Goal: Check status: Check status

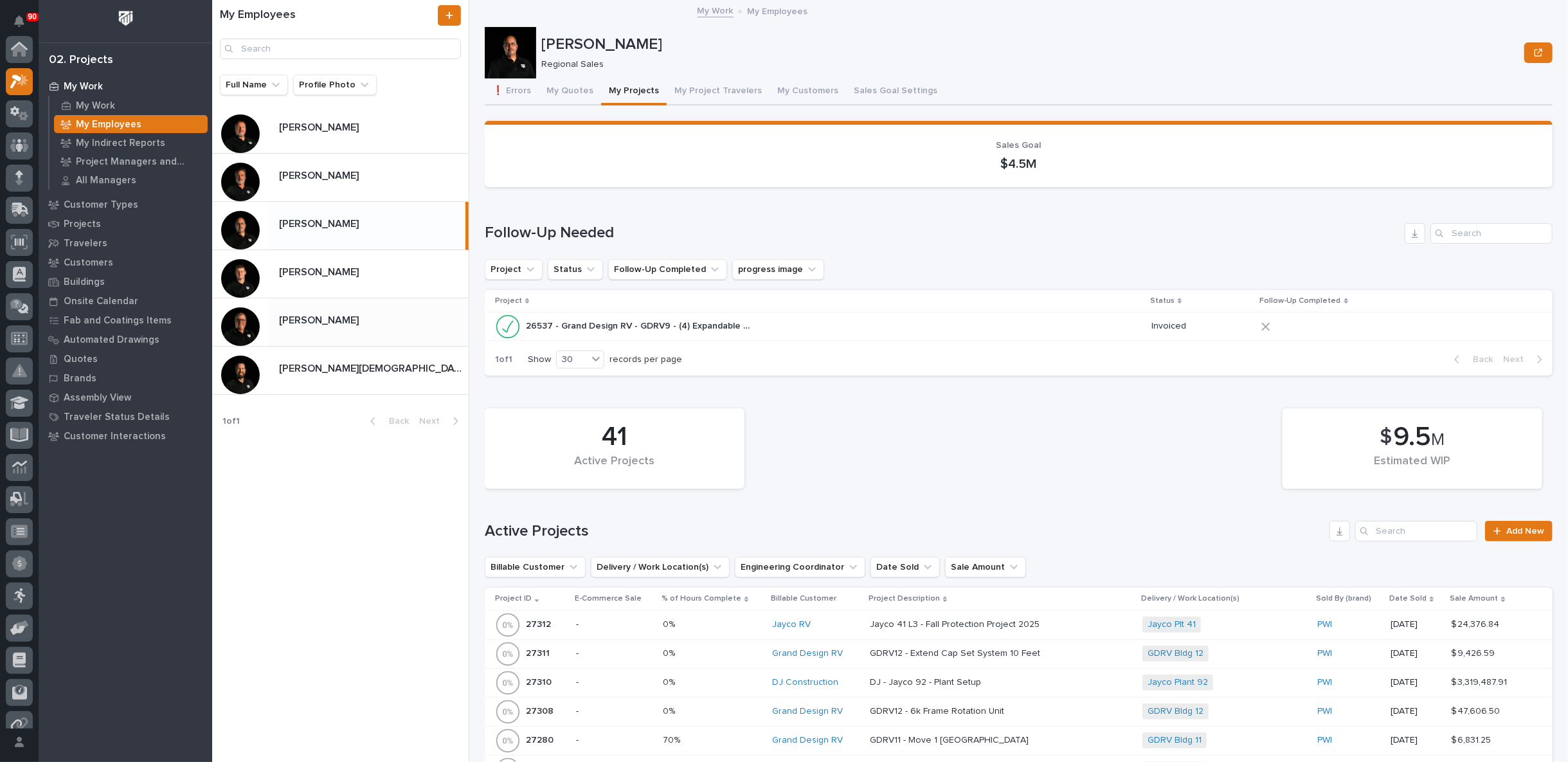
scroll to position [35, 0]
click at [17, 172] on icon at bounding box center [20, 173] width 17 height 12
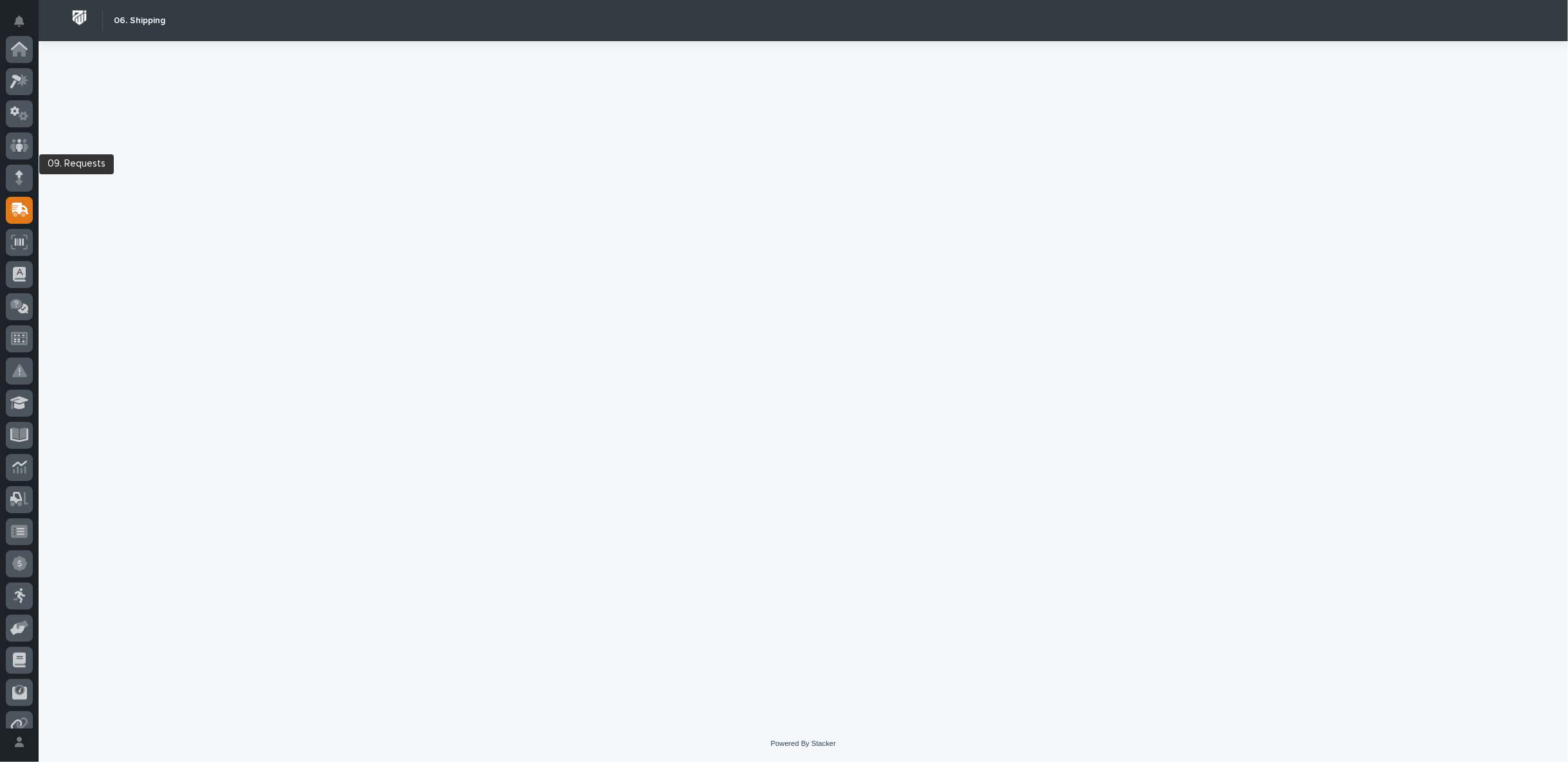
scroll to position [143, 0]
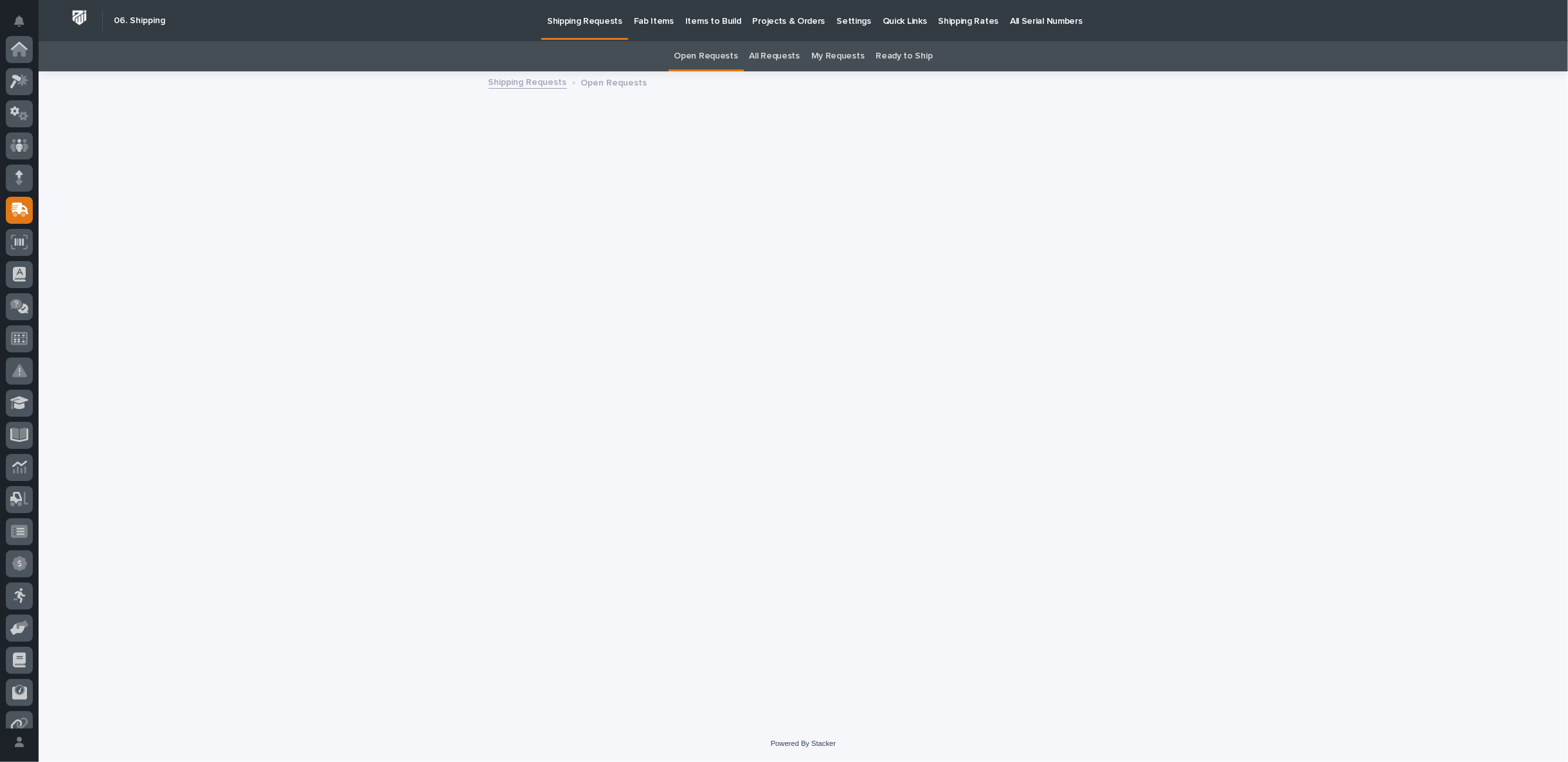
scroll to position [143, 0]
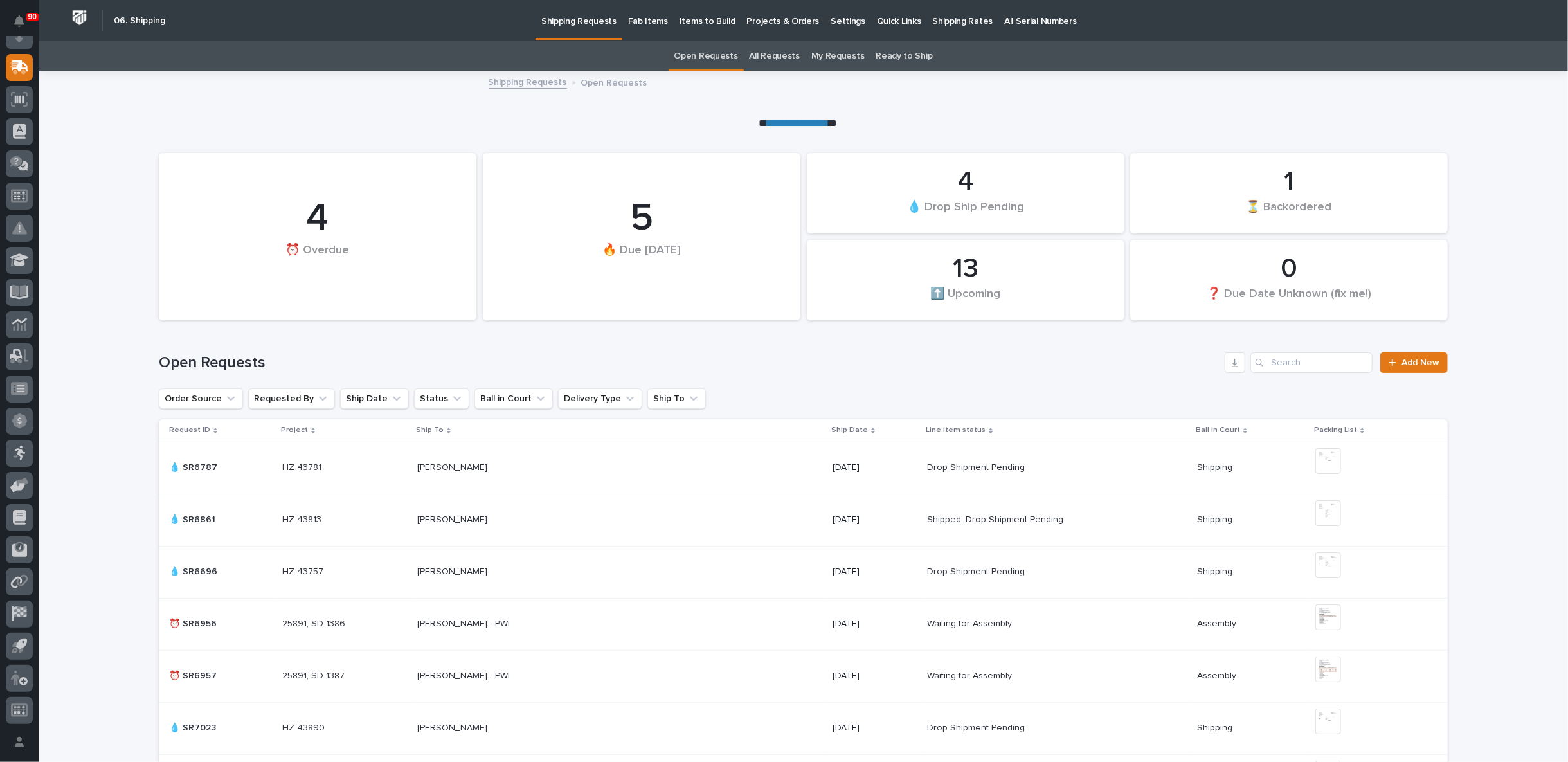
click at [770, 52] on link "All Requests" at bounding box center [774, 56] width 50 height 30
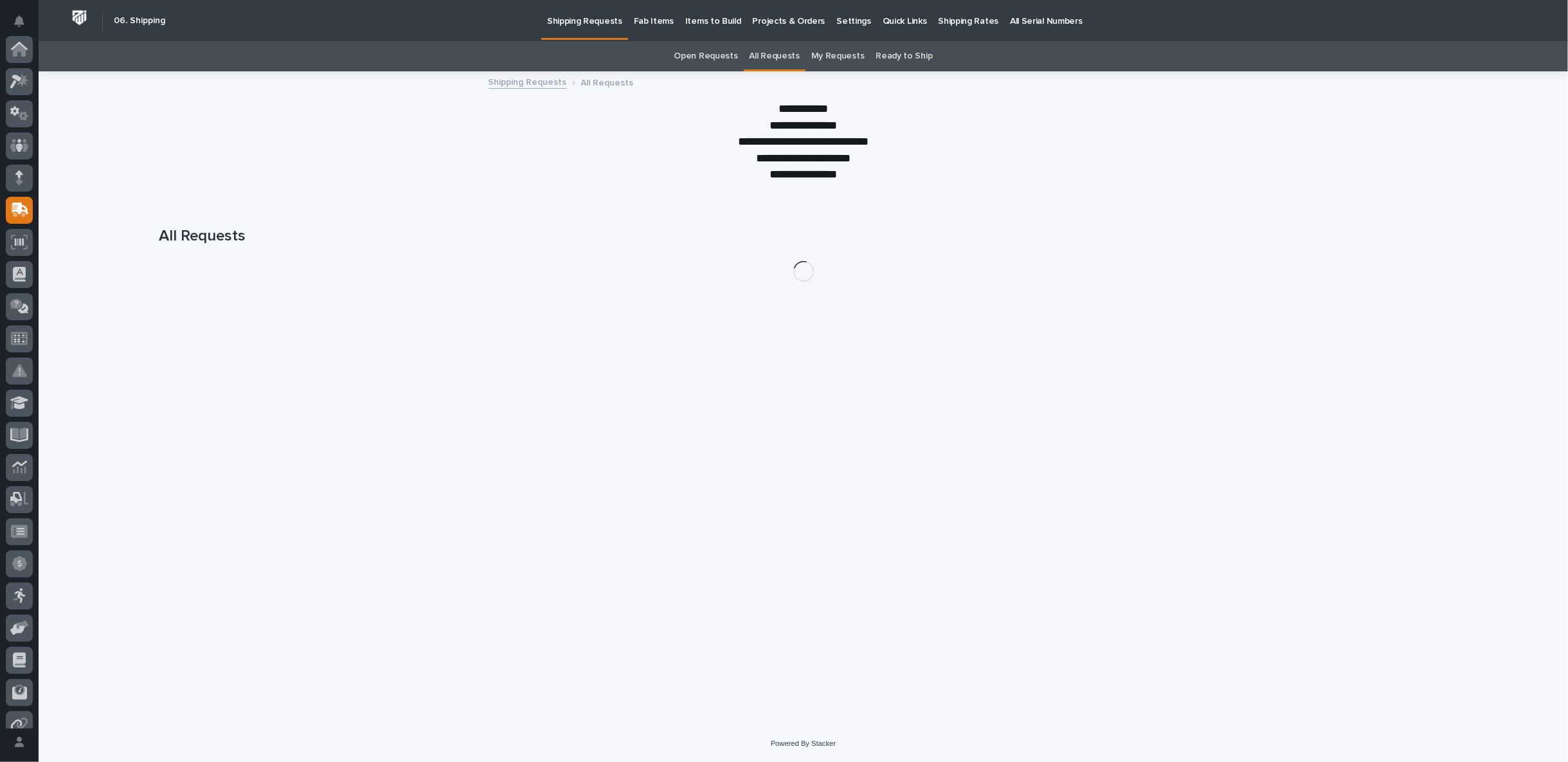
scroll to position [143, 0]
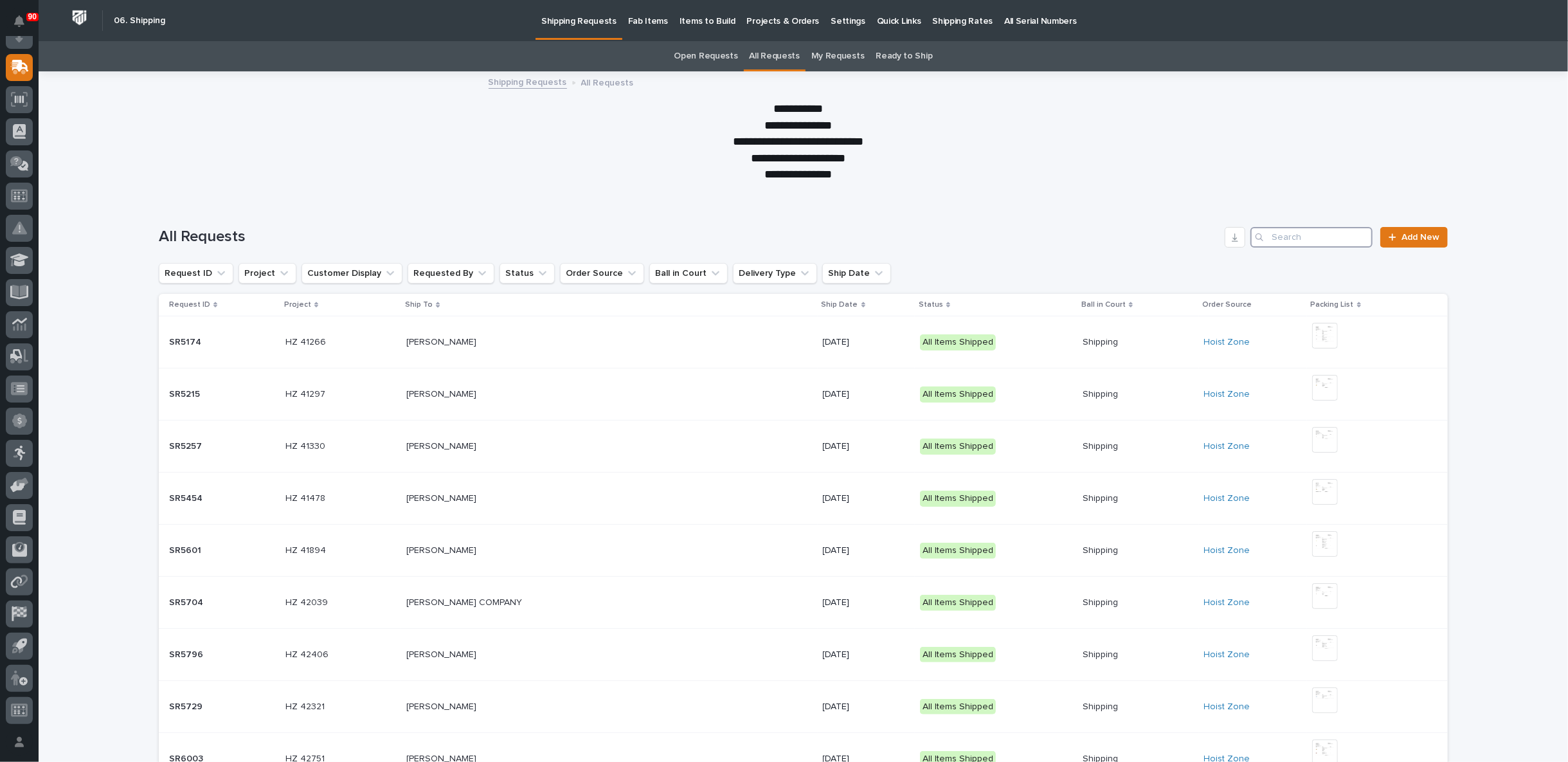
click at [1302, 234] on input "Search" at bounding box center [1311, 238] width 122 height 21
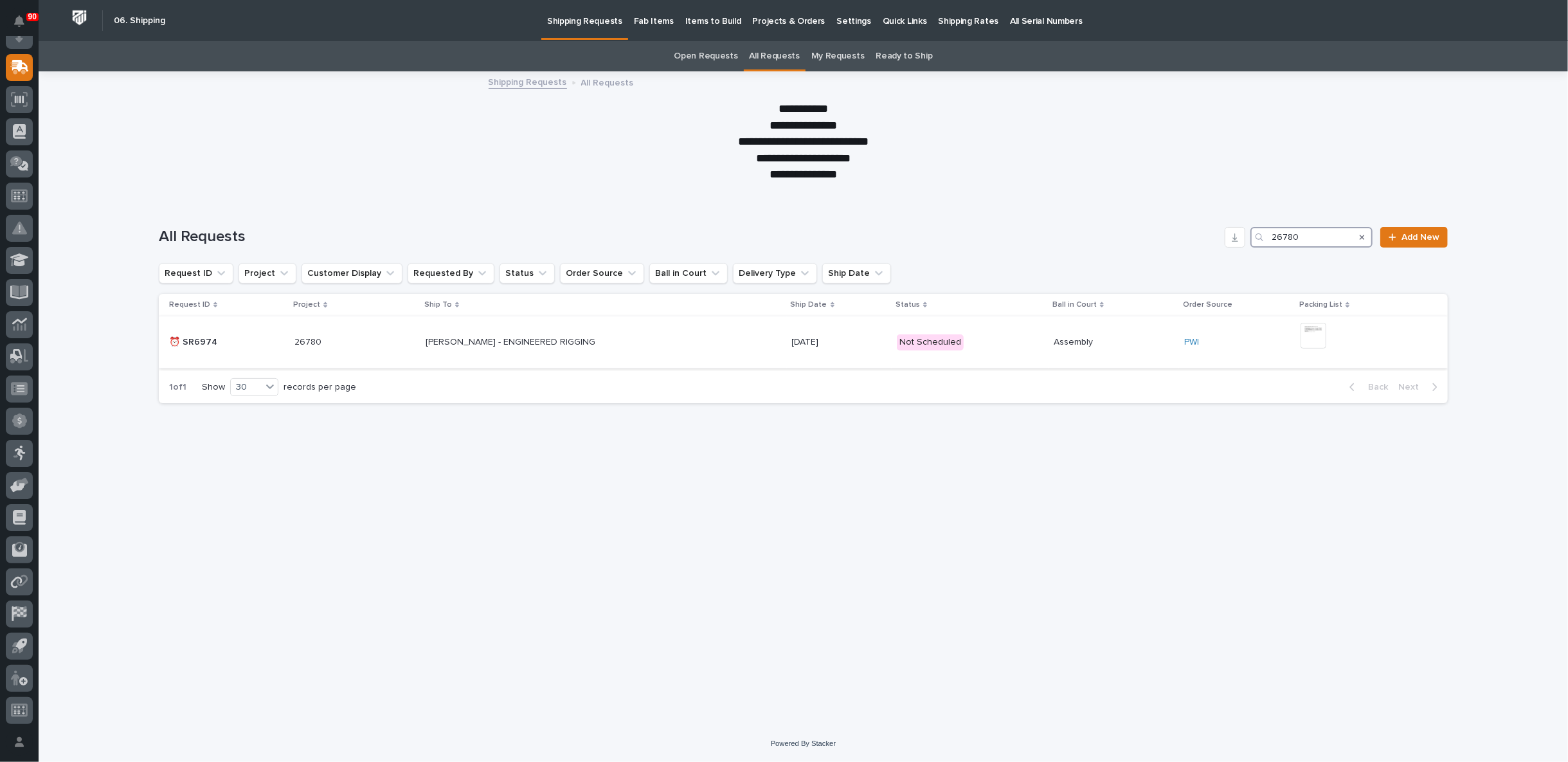
type input "26780"
click at [725, 337] on div "[PERSON_NAME] - ENGINEERED RIGGING [PERSON_NAME] - ENGINEERED RIGGING" at bounding box center [604, 342] width 356 height 21
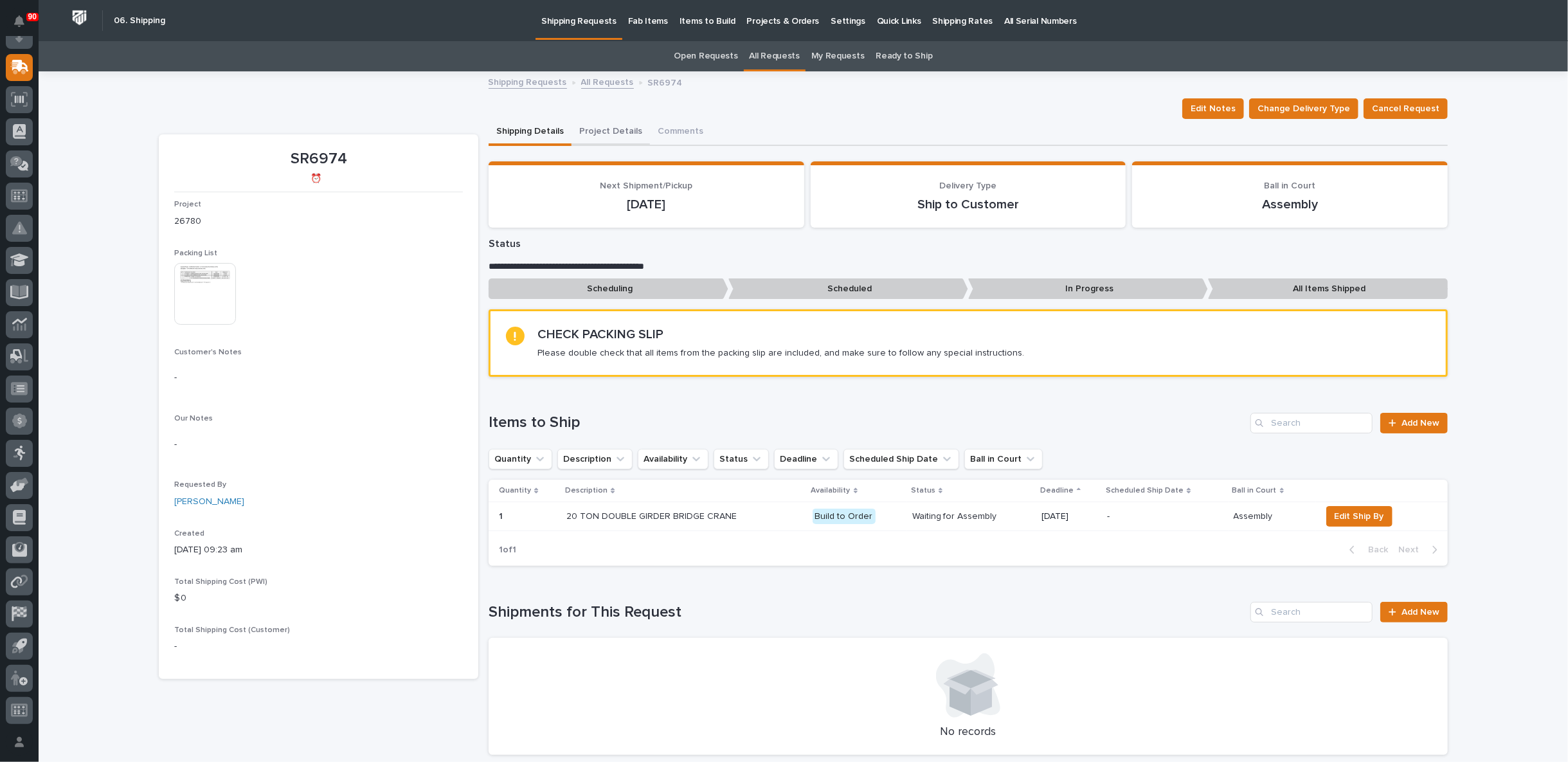
click at [611, 132] on button "Project Details" at bounding box center [611, 132] width 78 height 27
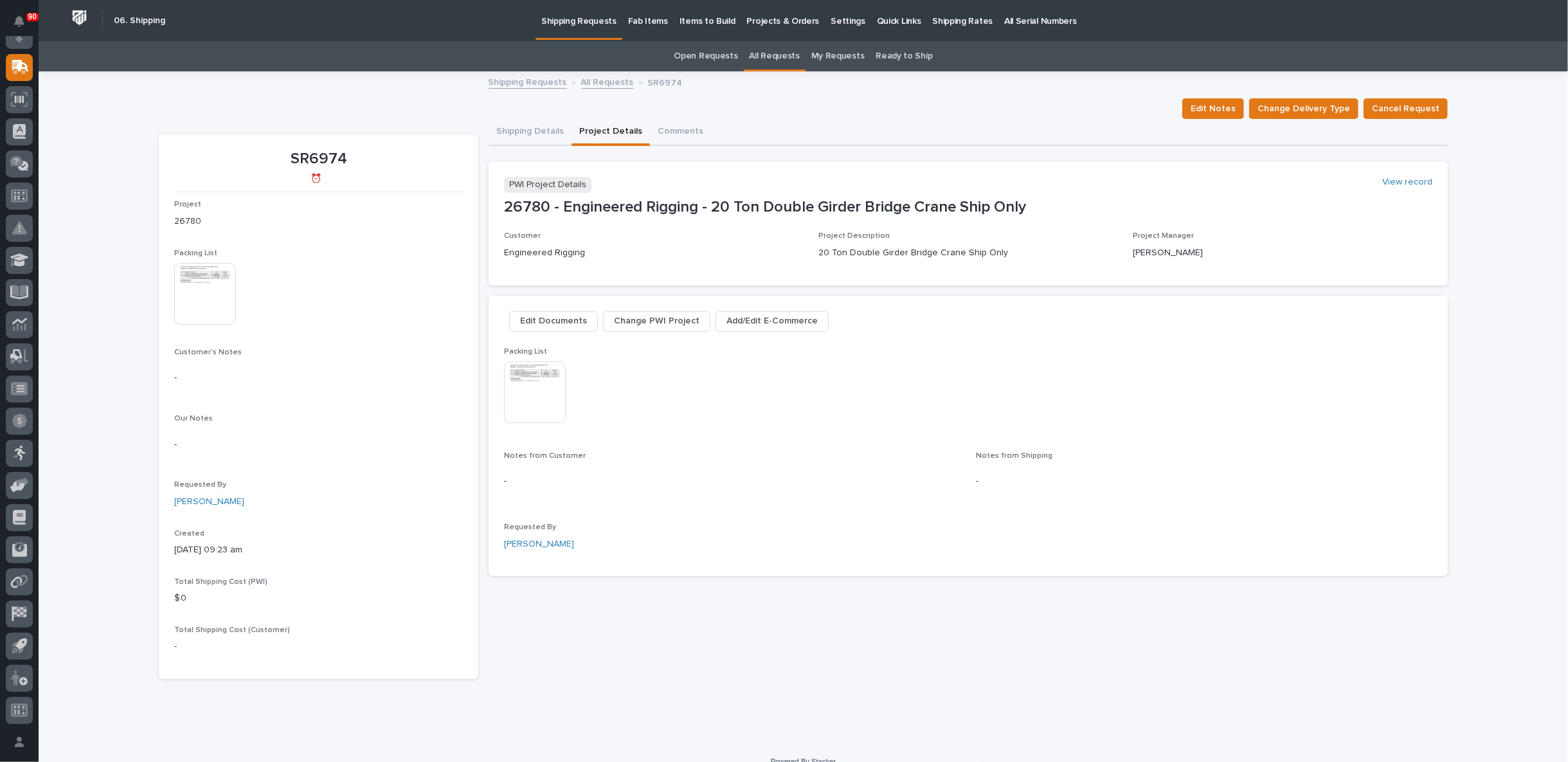
click at [518, 375] on img at bounding box center [535, 392] width 62 height 62
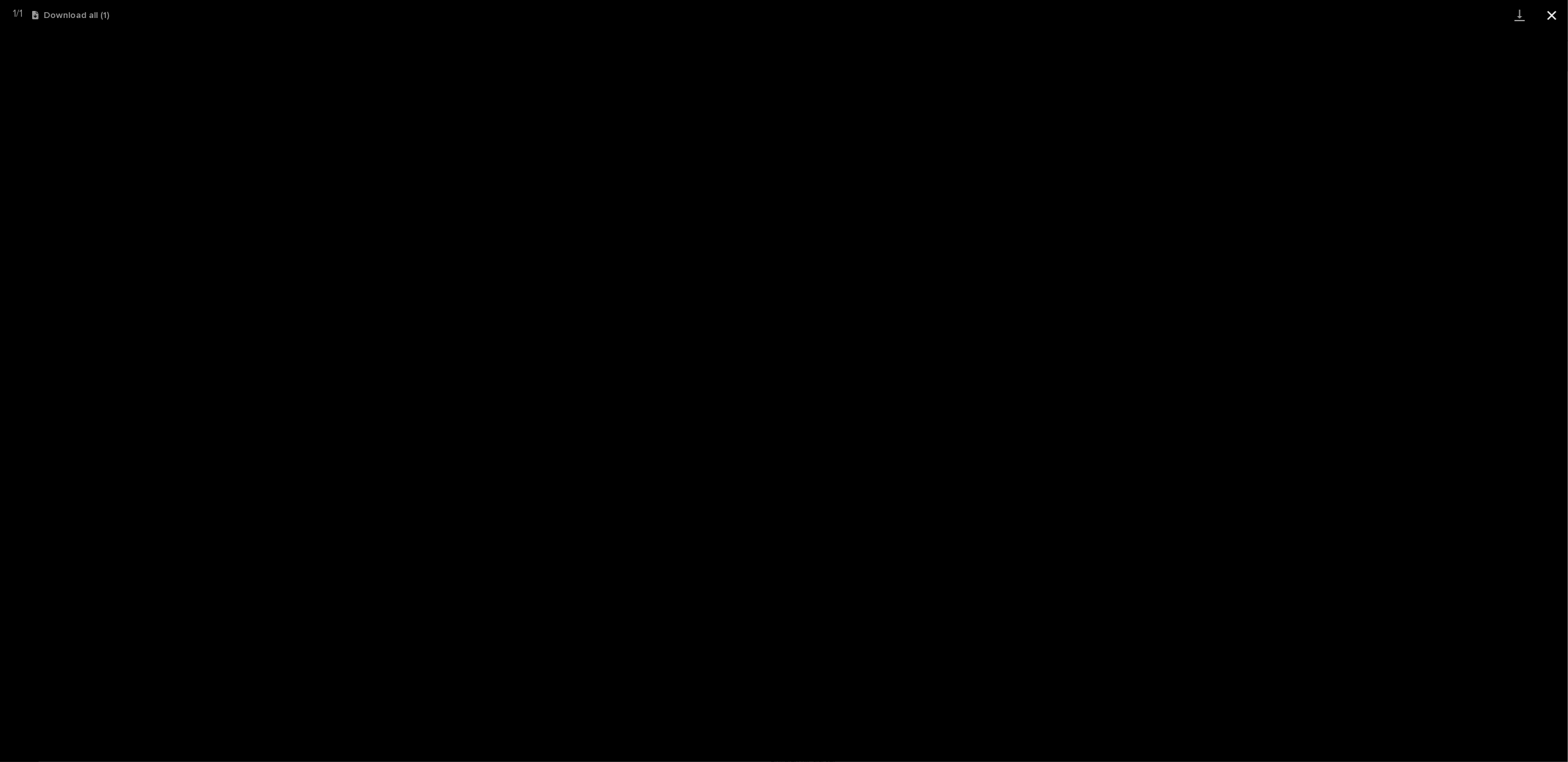
click at [1549, 17] on button "Close gallery" at bounding box center [1552, 15] width 32 height 30
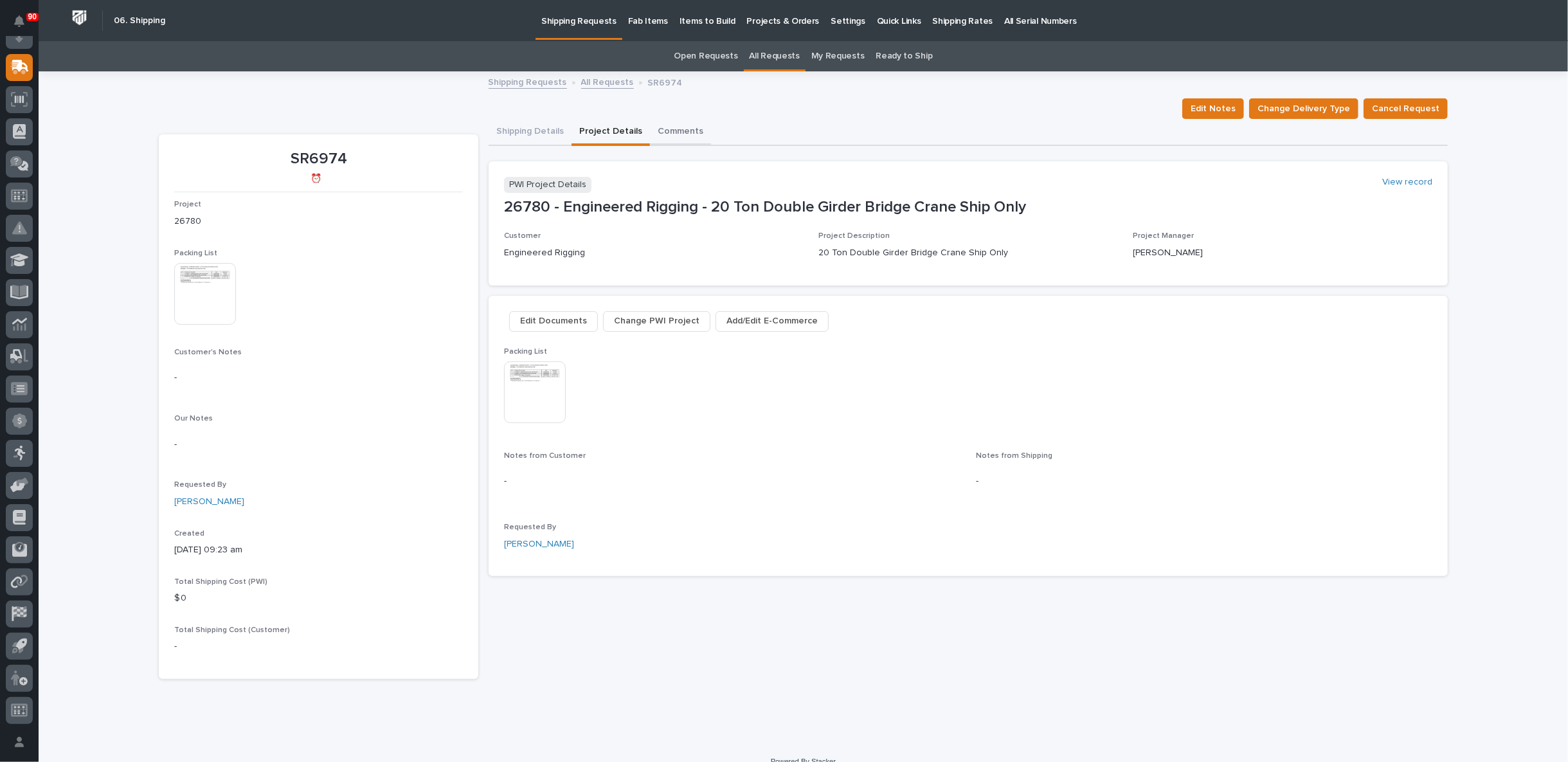
click at [662, 129] on button "Comments" at bounding box center [680, 132] width 61 height 27
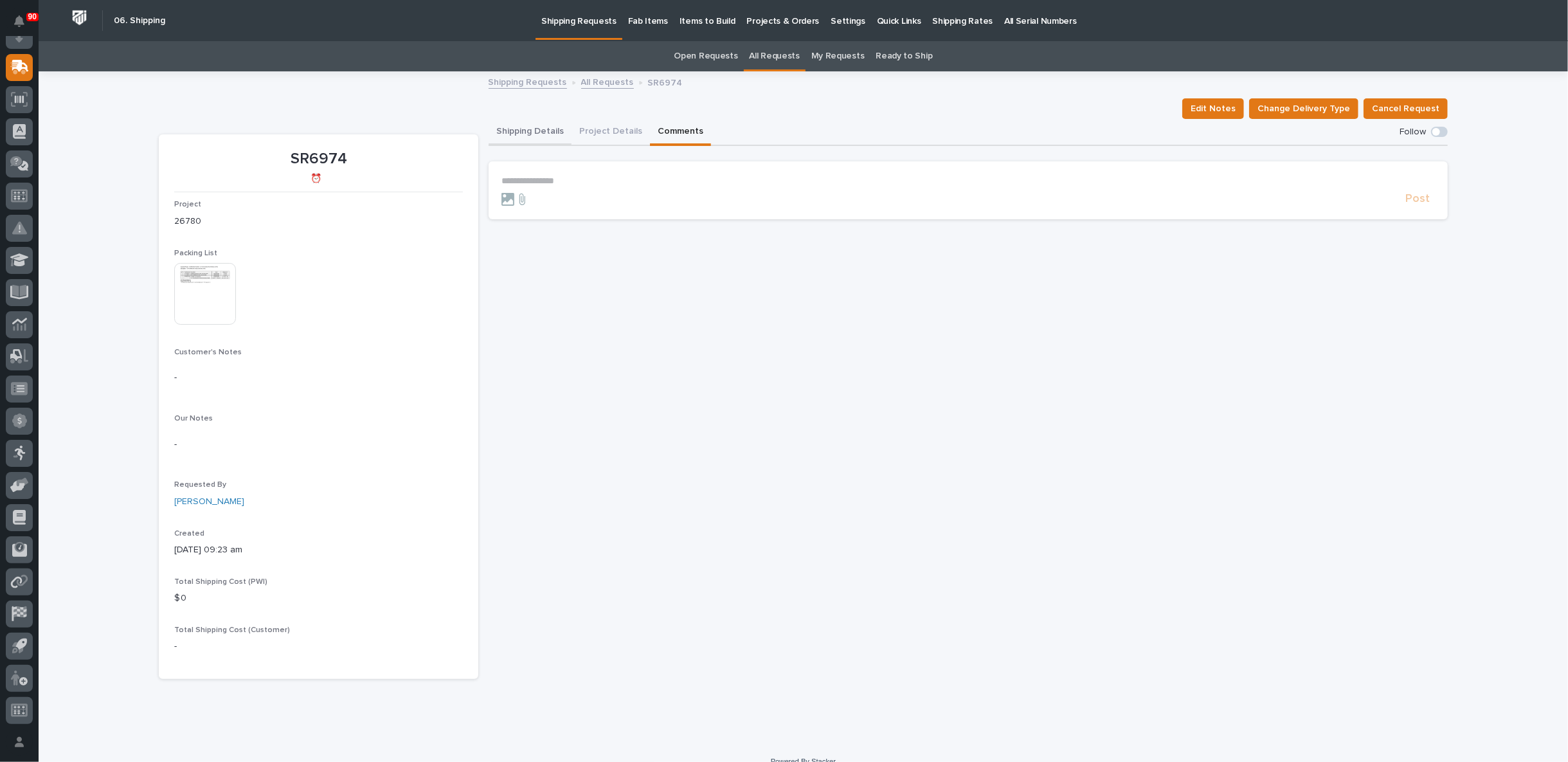
click at [527, 132] on button "Shipping Details" at bounding box center [530, 132] width 83 height 27
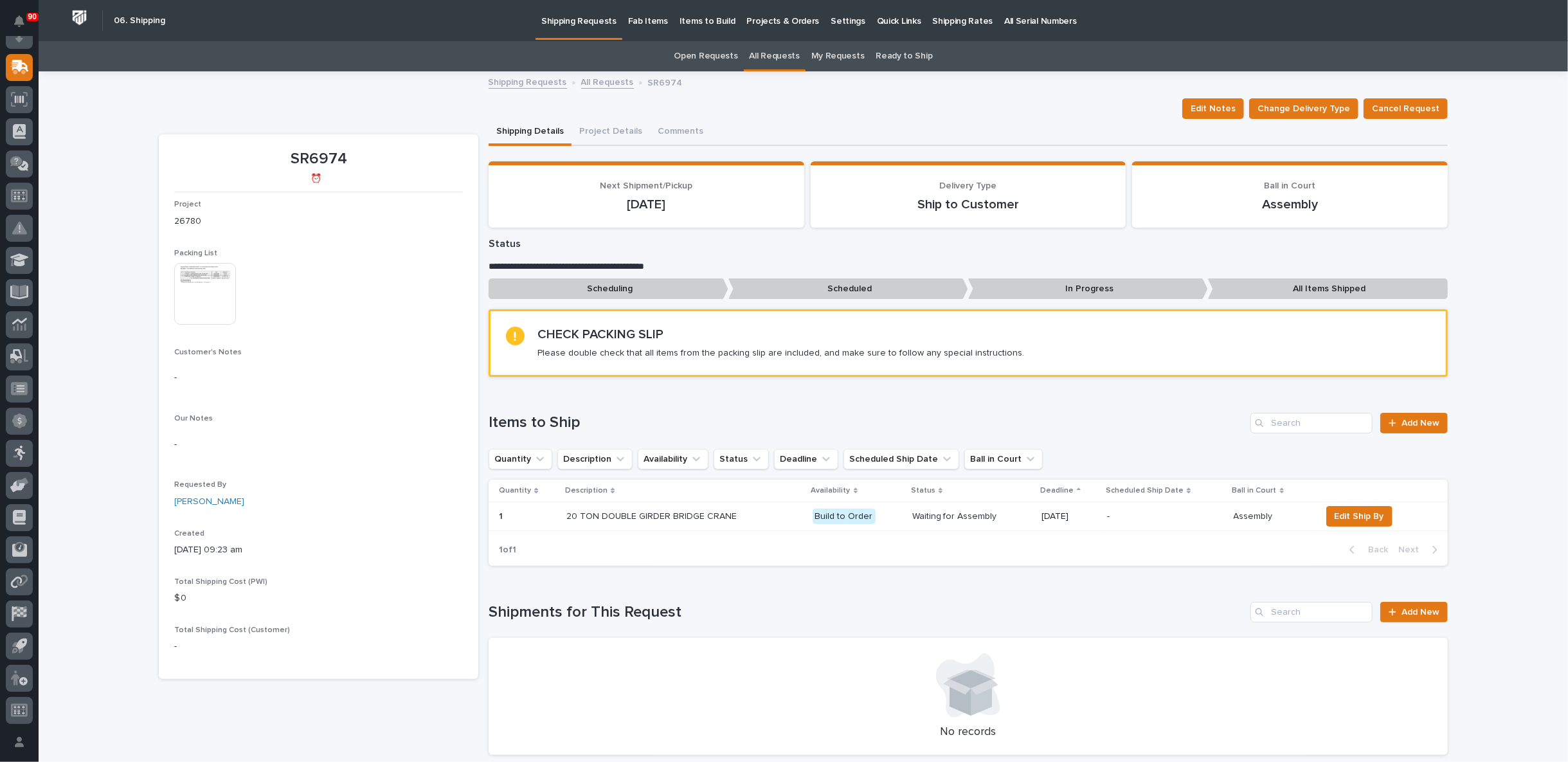
click at [751, 513] on p "20 TON DOUBLE GIRDER BRIDGE CRANE" at bounding box center [679, 517] width 225 height 11
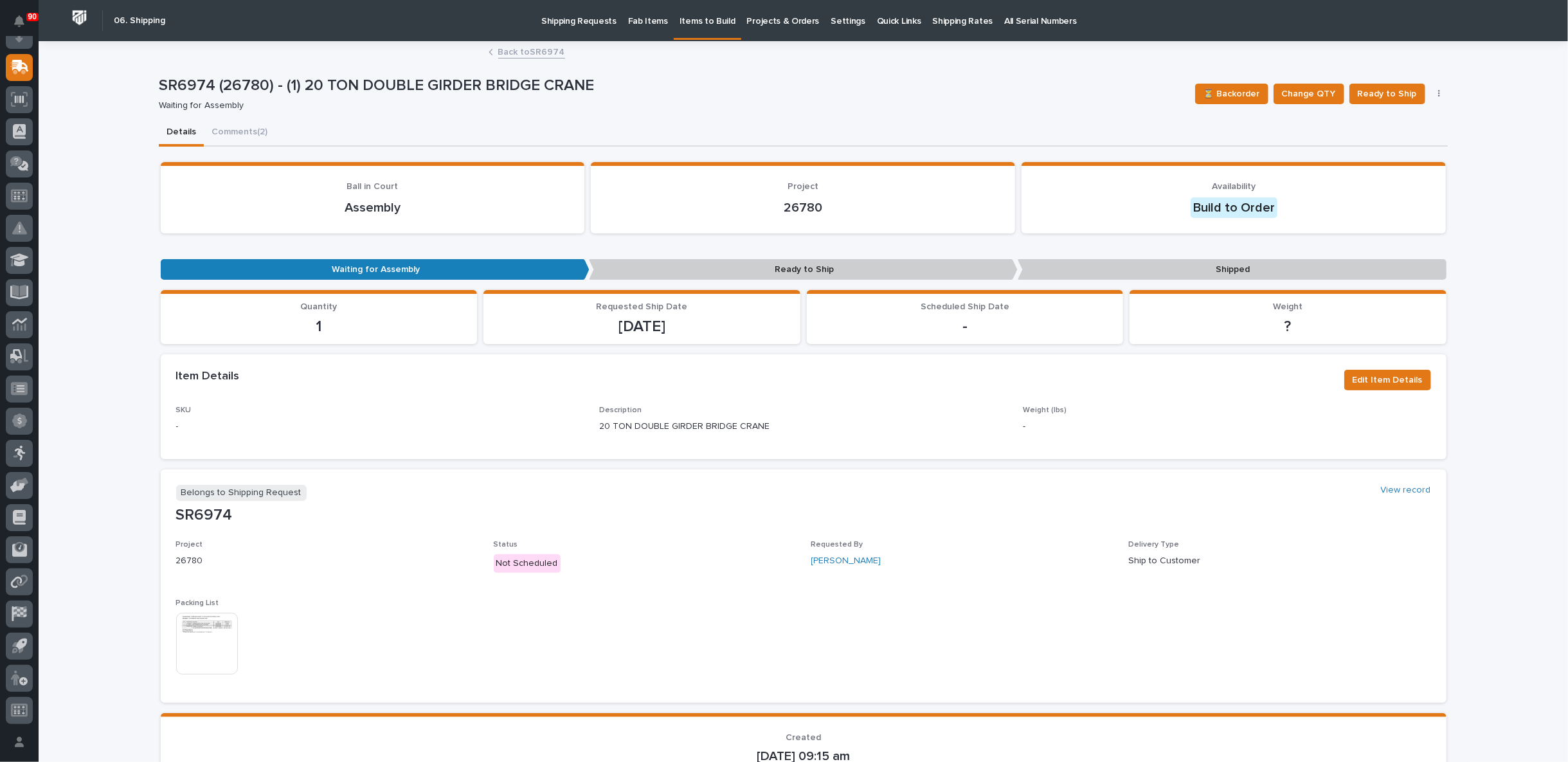
click at [515, 50] on link "Back to SR6974" at bounding box center [531, 51] width 67 height 15
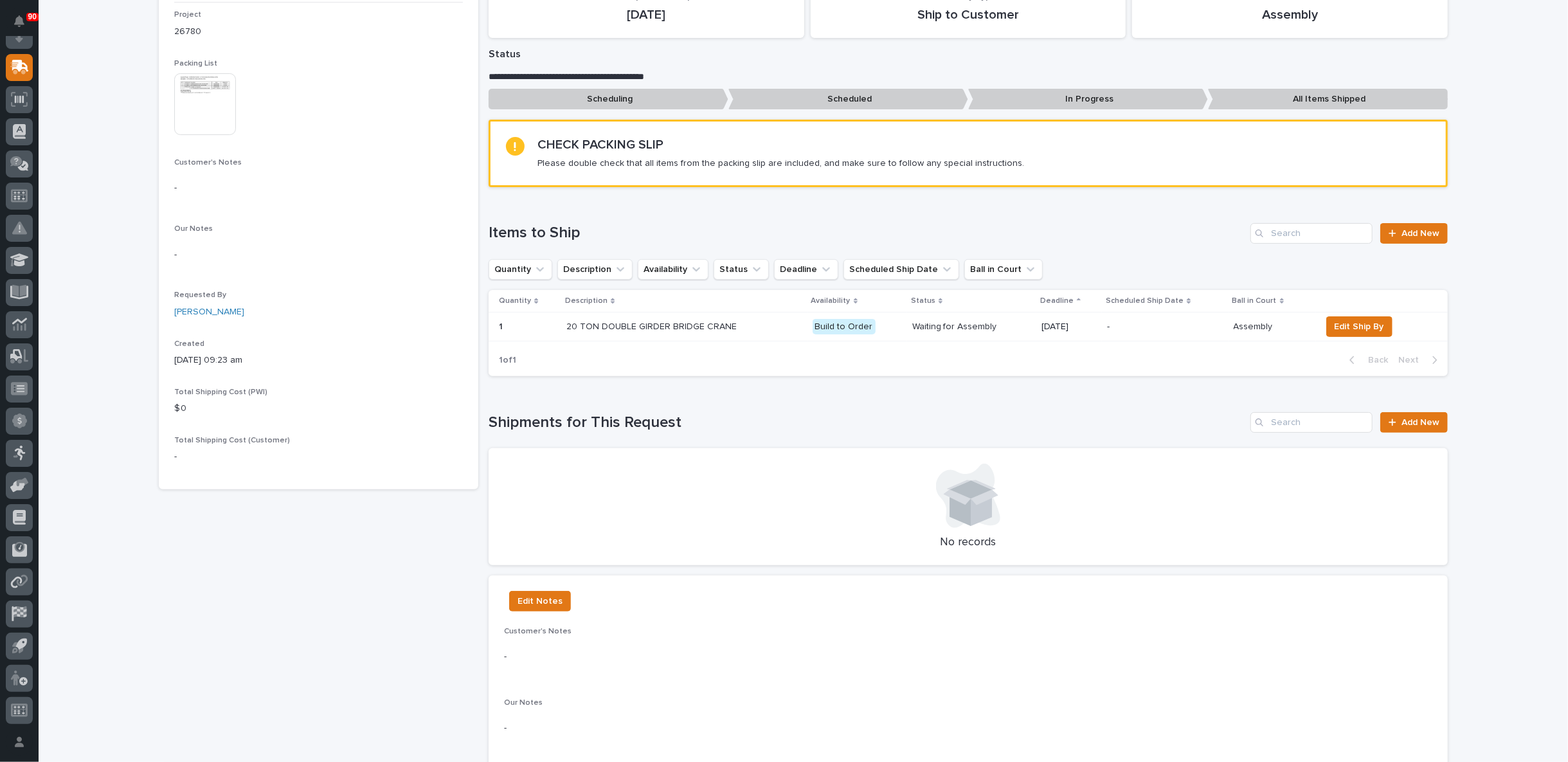
scroll to position [357, 0]
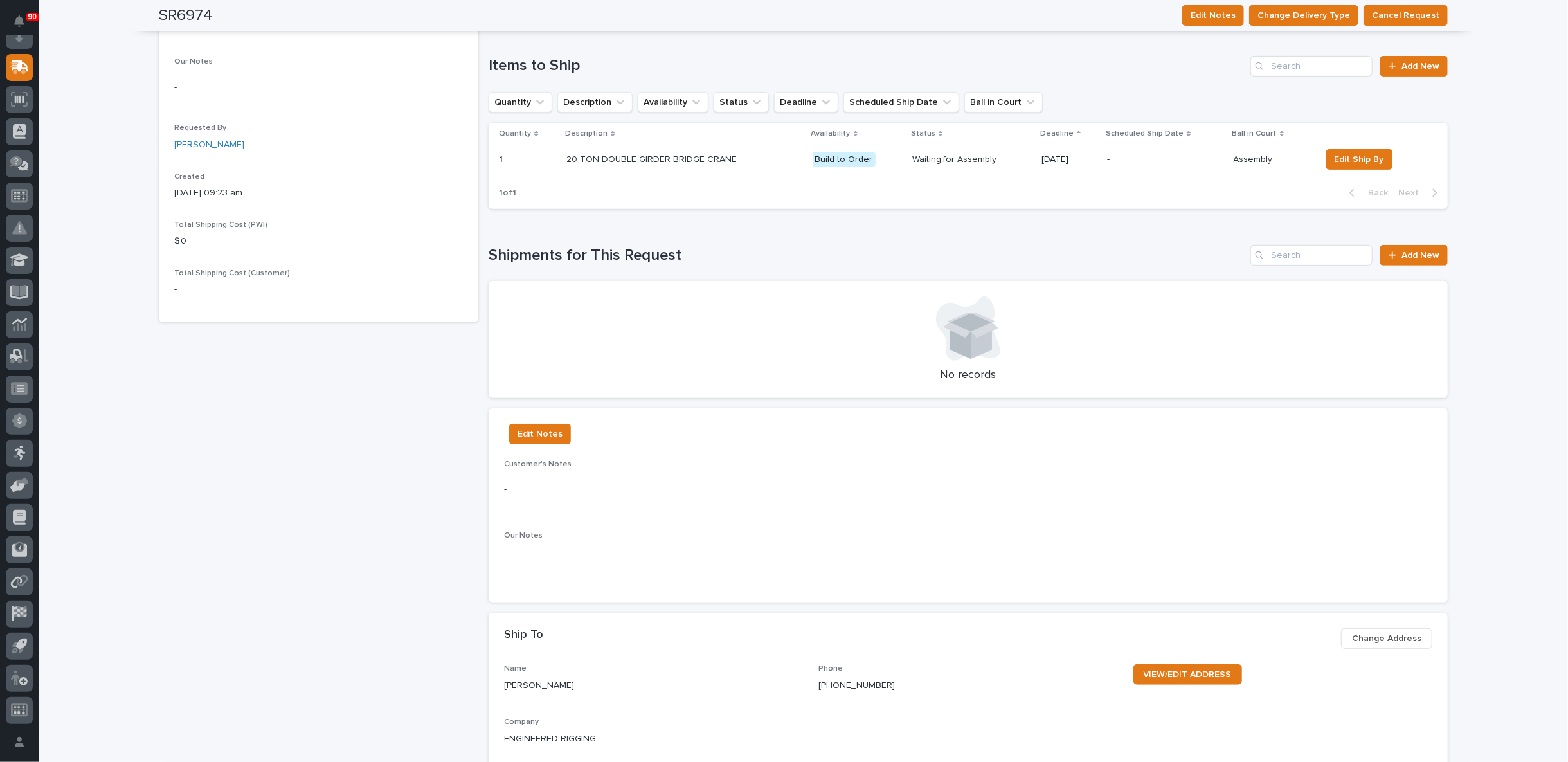
click at [748, 156] on p "20 TON DOUBLE GIRDER BRIDGE CRANE" at bounding box center [679, 160] width 225 height 11
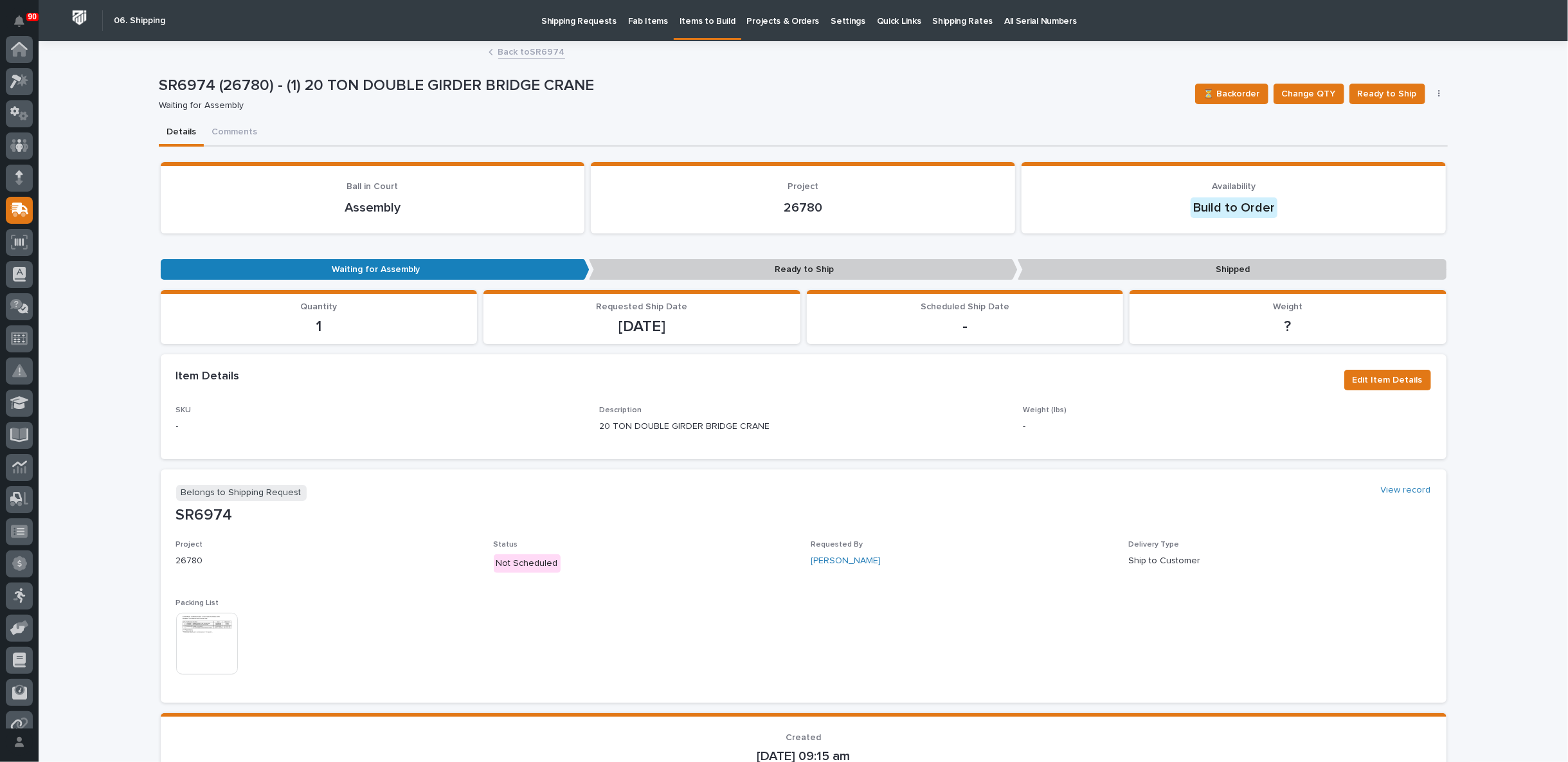
scroll to position [143, 0]
click at [209, 648] on img at bounding box center [207, 644] width 62 height 62
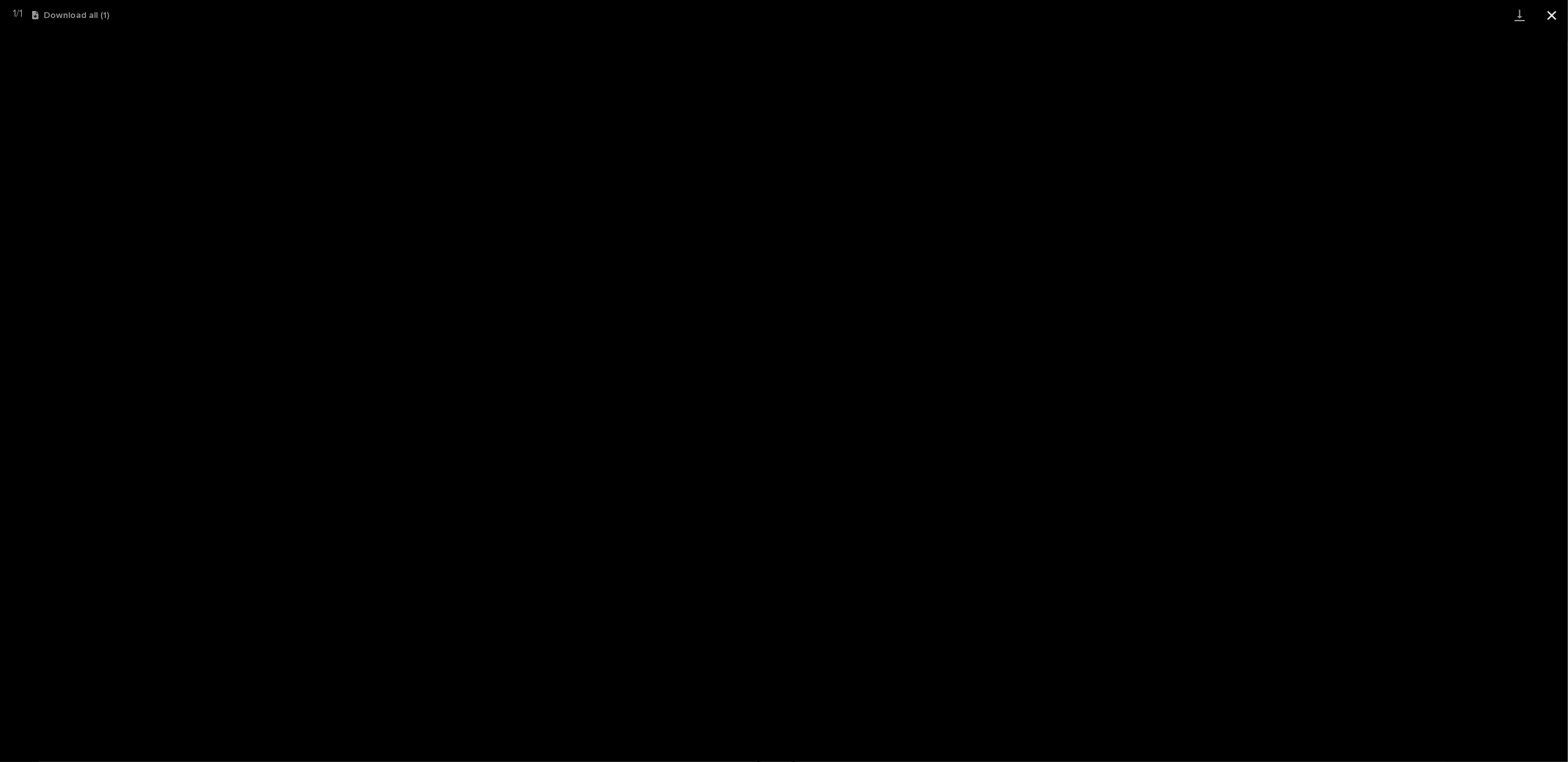
click at [1551, 12] on button "Close gallery" at bounding box center [1552, 15] width 32 height 30
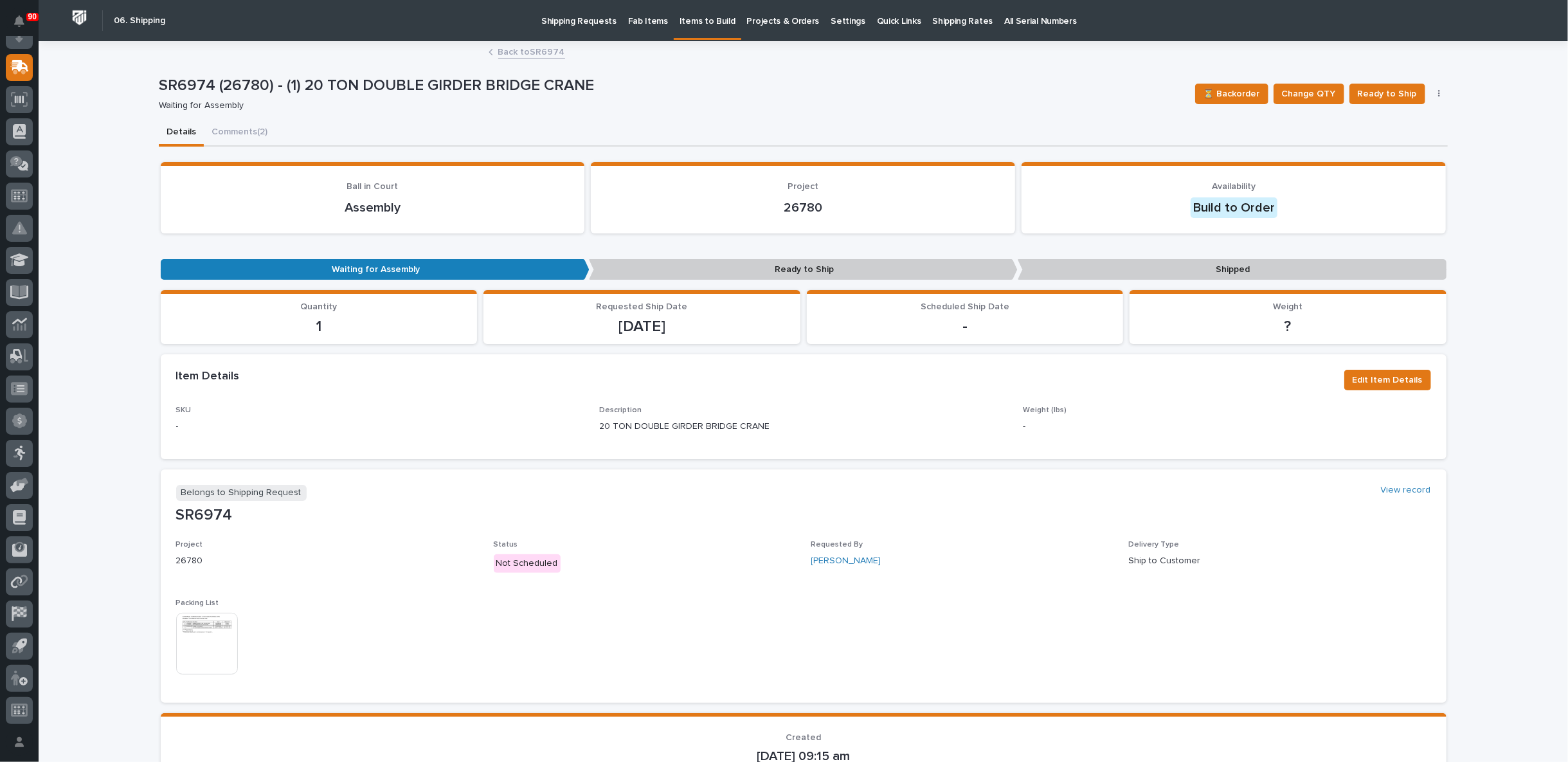
click at [530, 53] on link "Back to SR6974" at bounding box center [531, 51] width 67 height 15
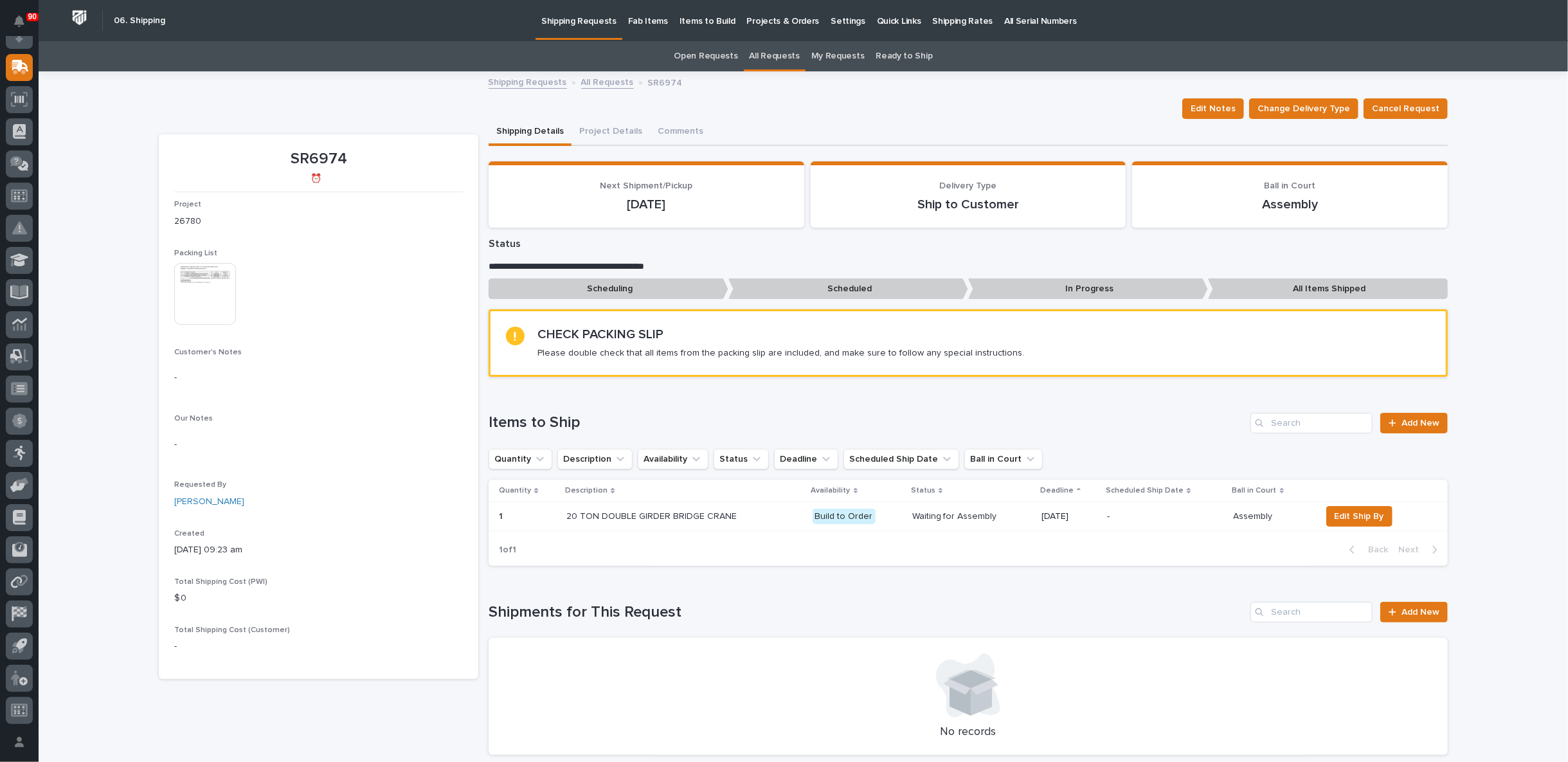
click at [646, 19] on p "Fab Items" at bounding box center [648, 13] width 40 height 27
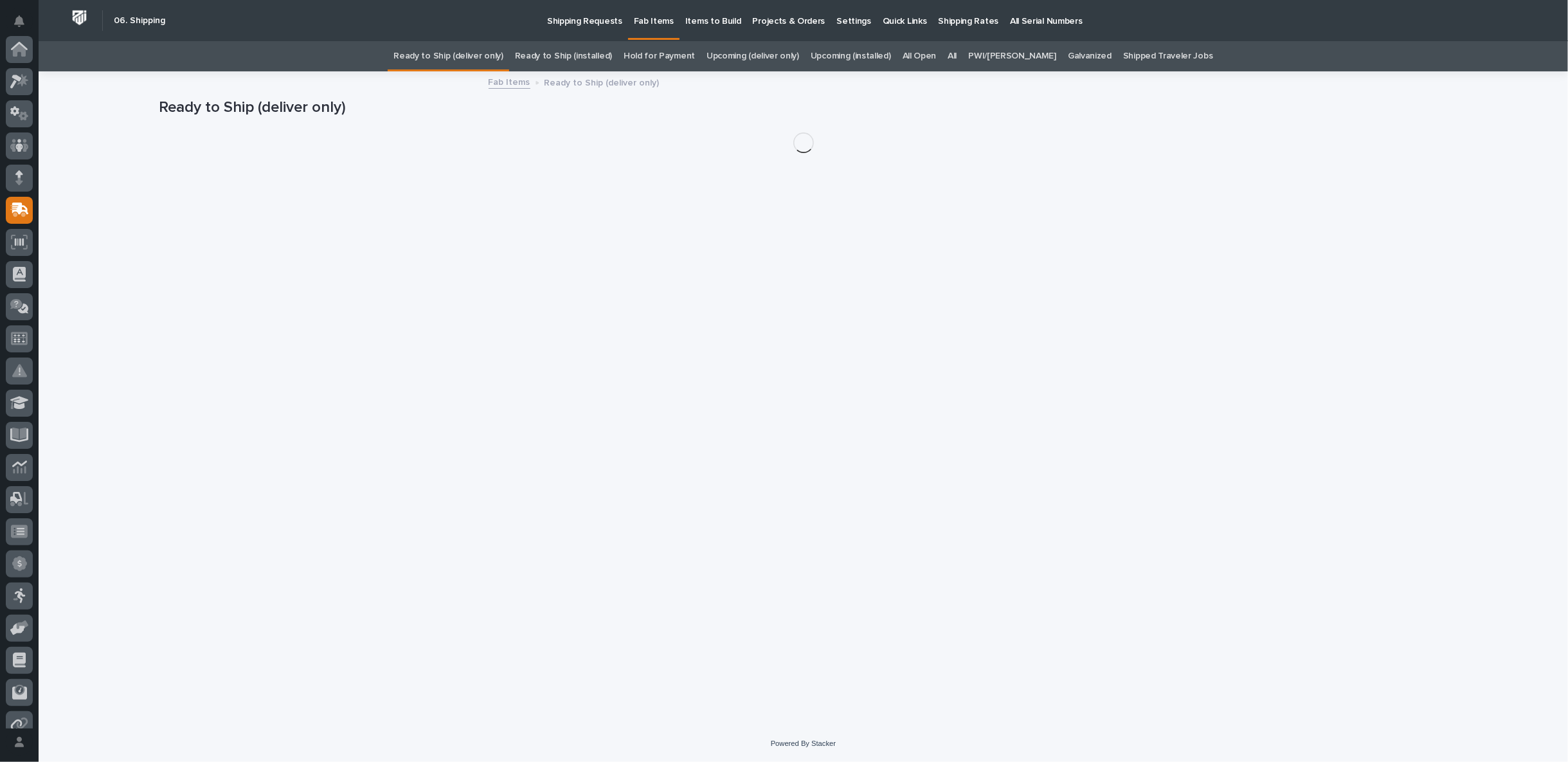
scroll to position [143, 0]
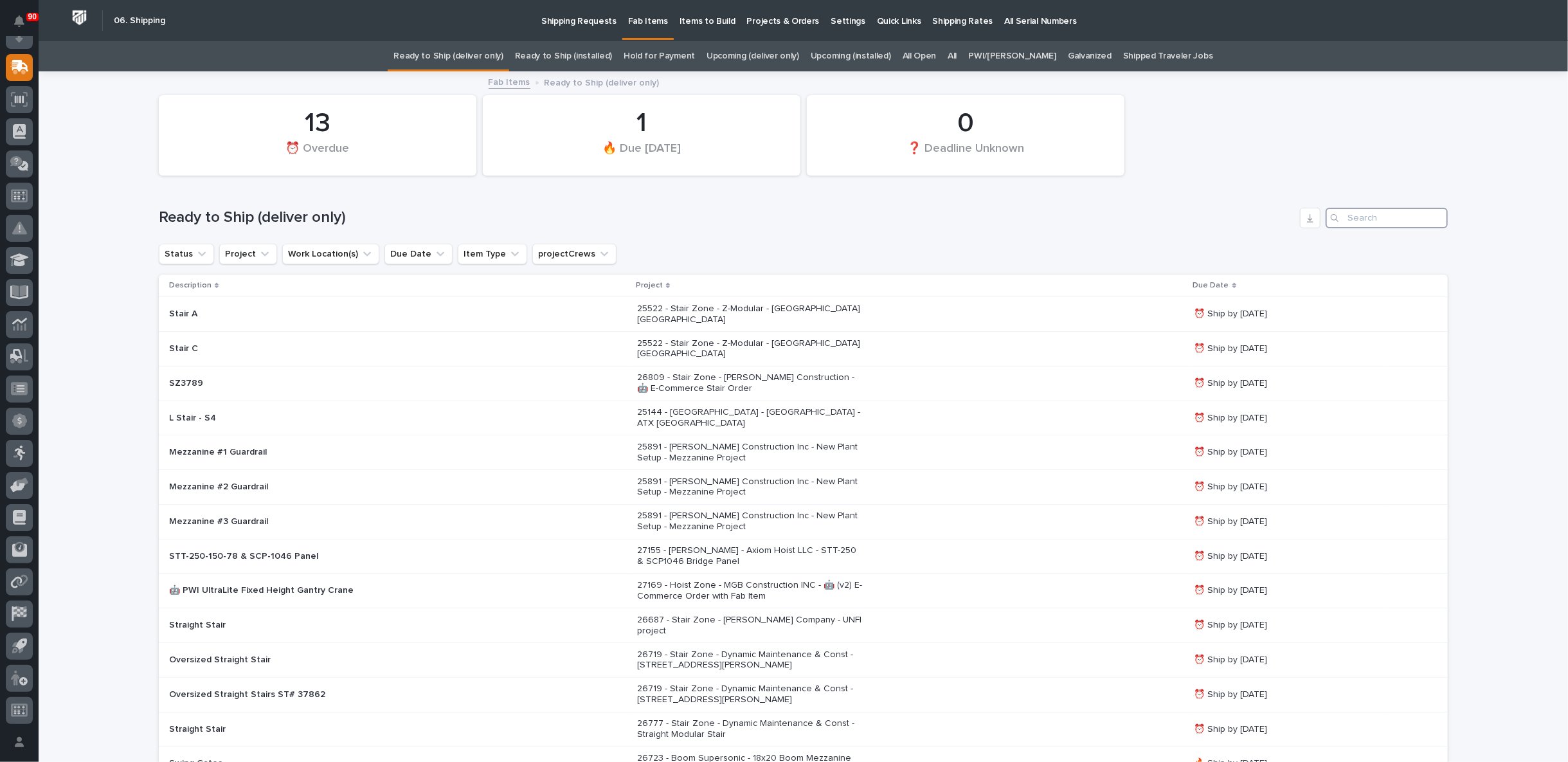
click at [1366, 216] on input "Search" at bounding box center [1387, 218] width 122 height 21
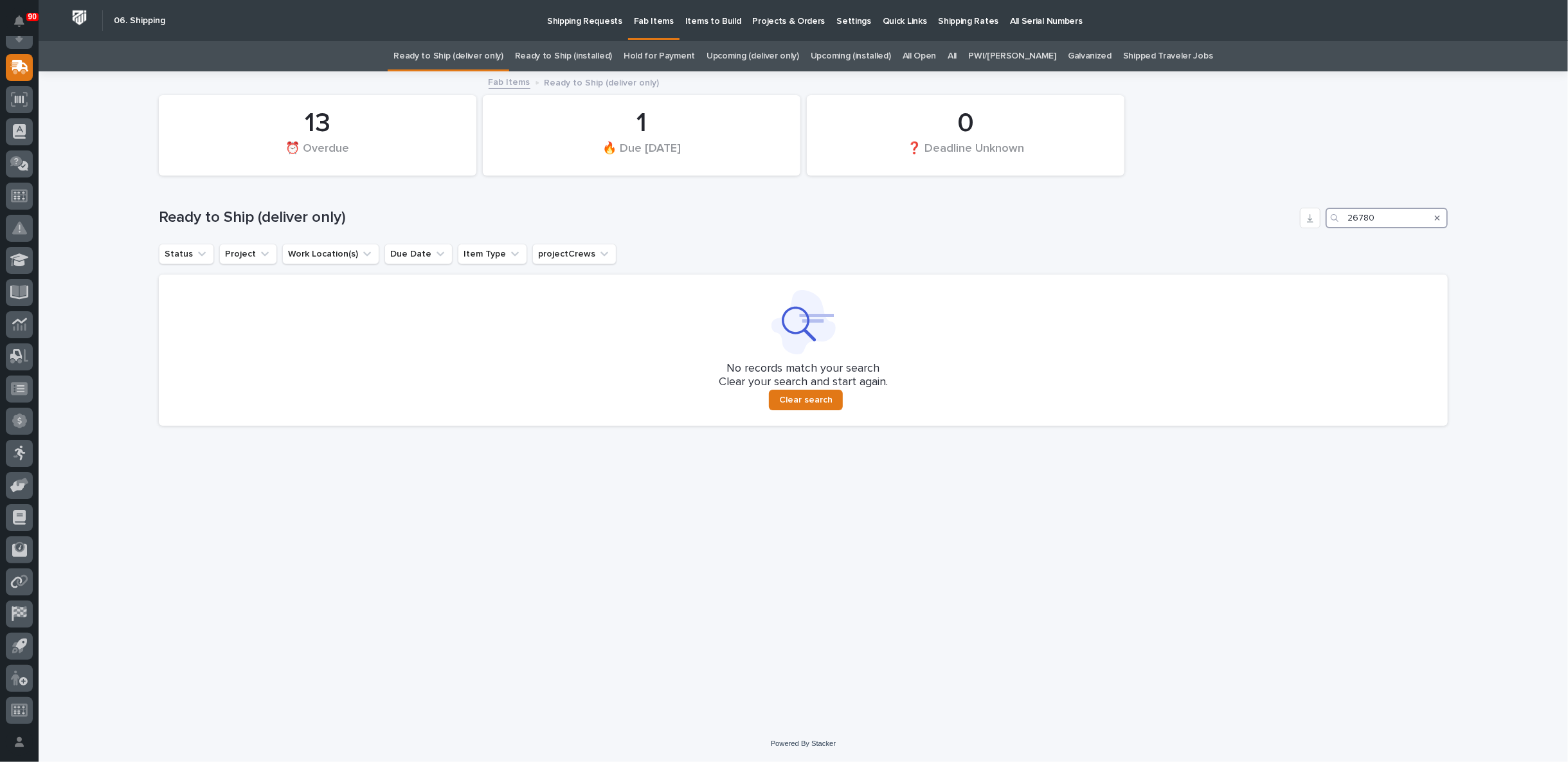
type input "26780"
click at [710, 22] on p "Items to Build" at bounding box center [714, 13] width 56 height 27
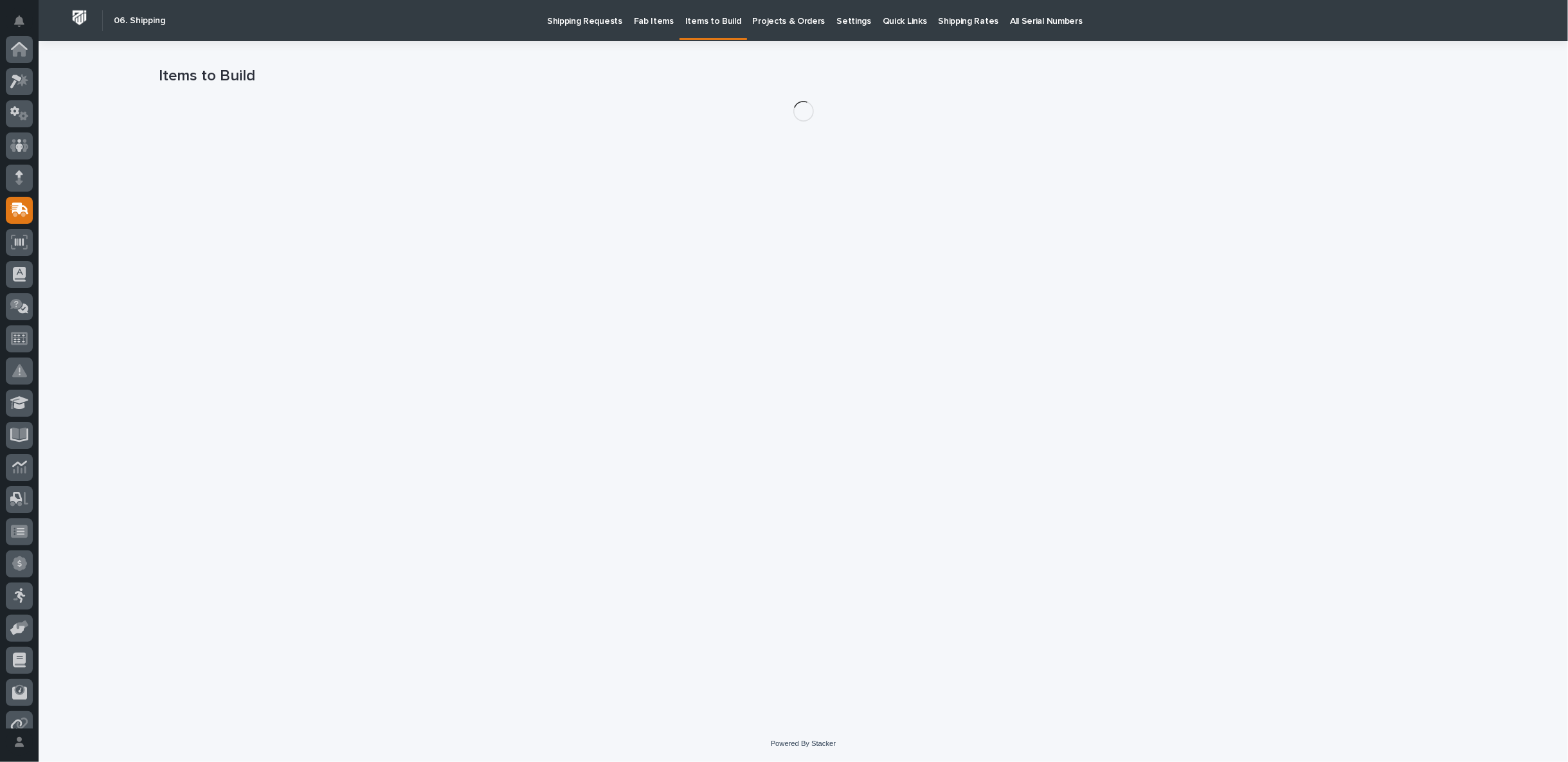
scroll to position [143, 0]
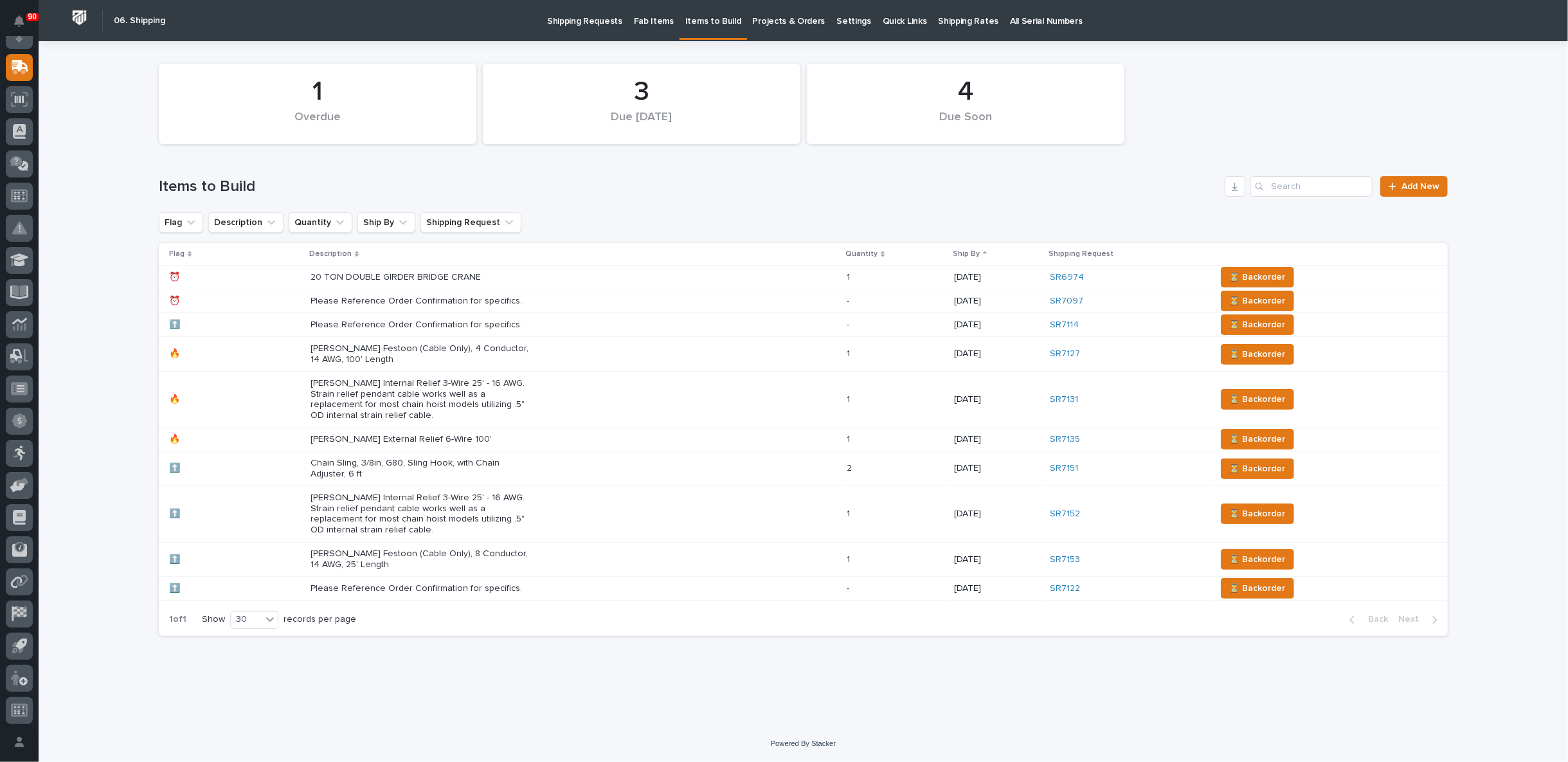
click at [643, 276] on div "20 TON DOUBLE GIRDER BRIDGE CRANE" at bounding box center [573, 277] width 526 height 21
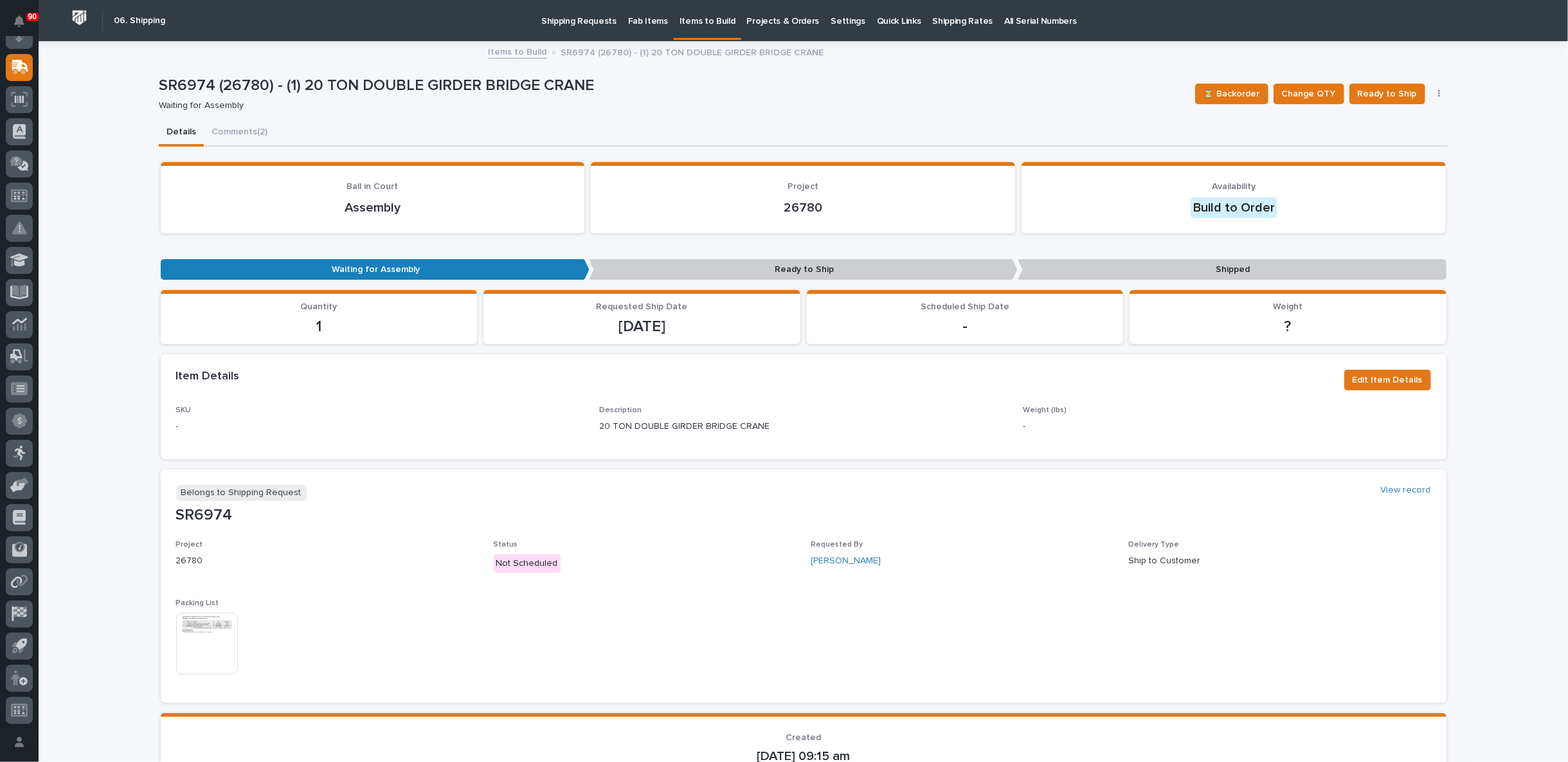
click at [210, 631] on img at bounding box center [207, 644] width 62 height 62
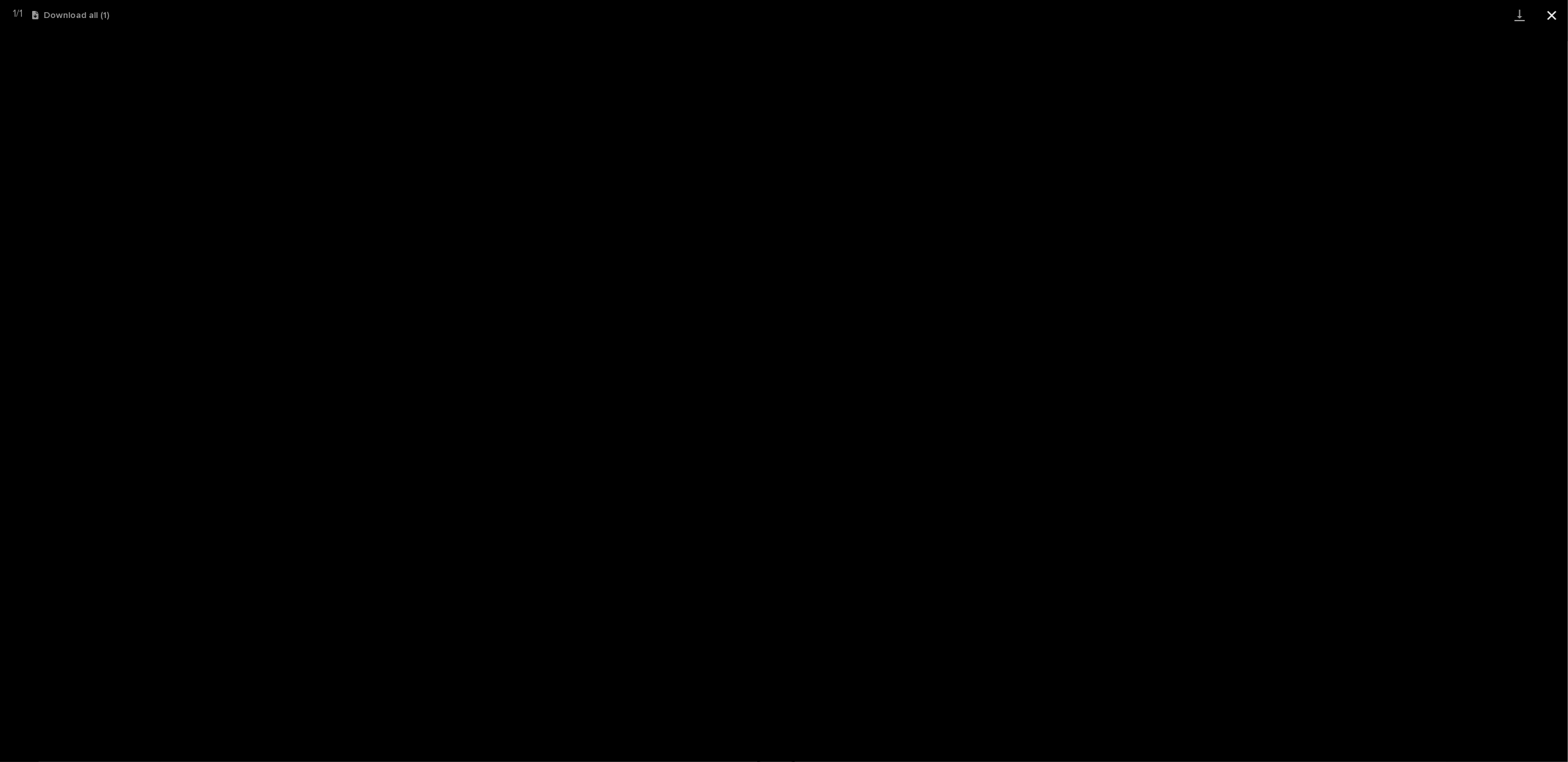
click at [1552, 15] on button "Close gallery" at bounding box center [1552, 15] width 32 height 30
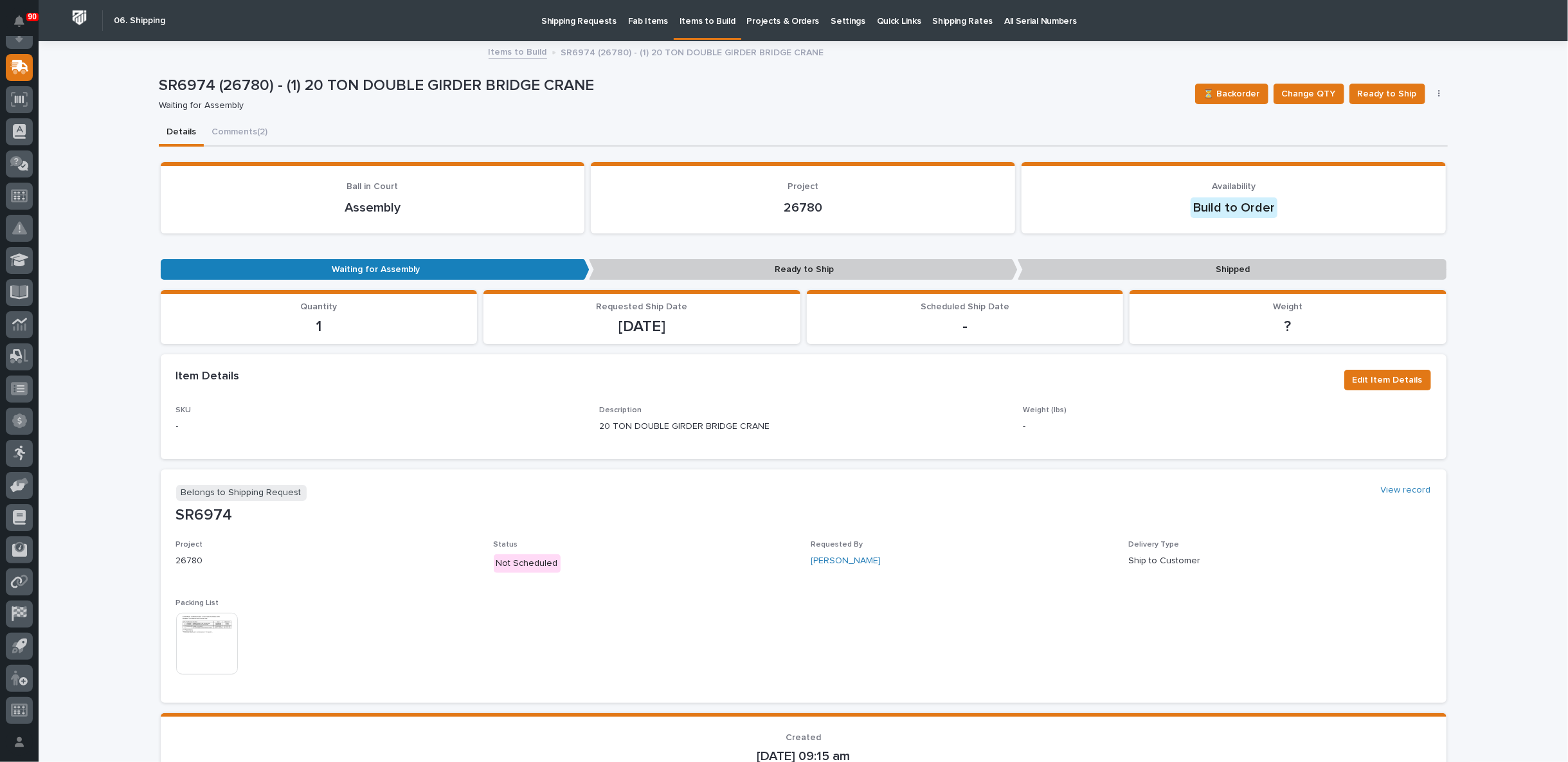
click at [575, 19] on p "Shipping Requests" at bounding box center [579, 13] width 75 height 27
